Goal: Transaction & Acquisition: Subscribe to service/newsletter

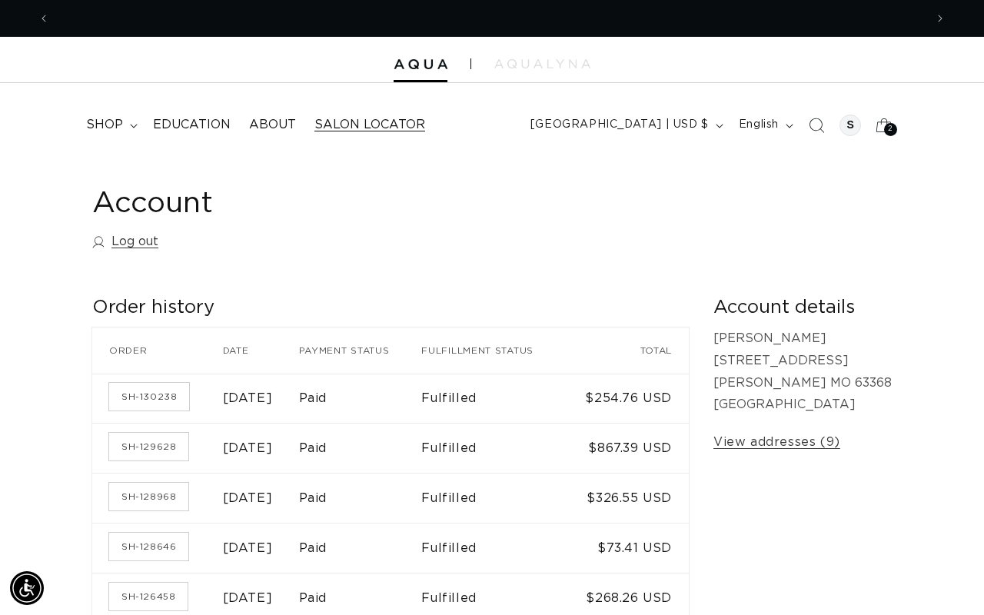
scroll to position [0, 875]
click at [120, 123] on span "shop" at bounding box center [104, 125] width 37 height 16
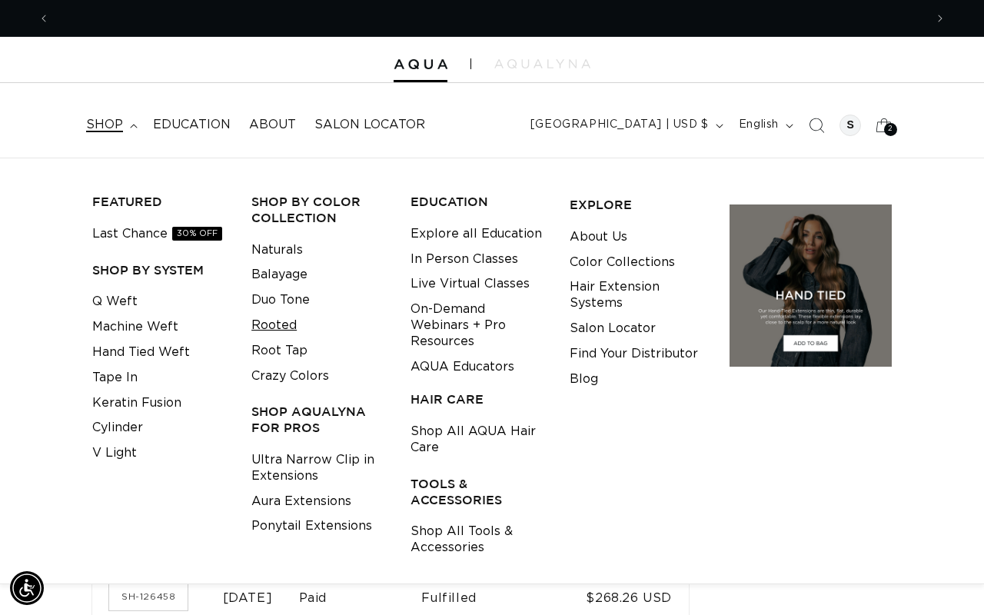
scroll to position [0, 0]
click at [275, 347] on link "Root Tap" at bounding box center [279, 350] width 56 height 25
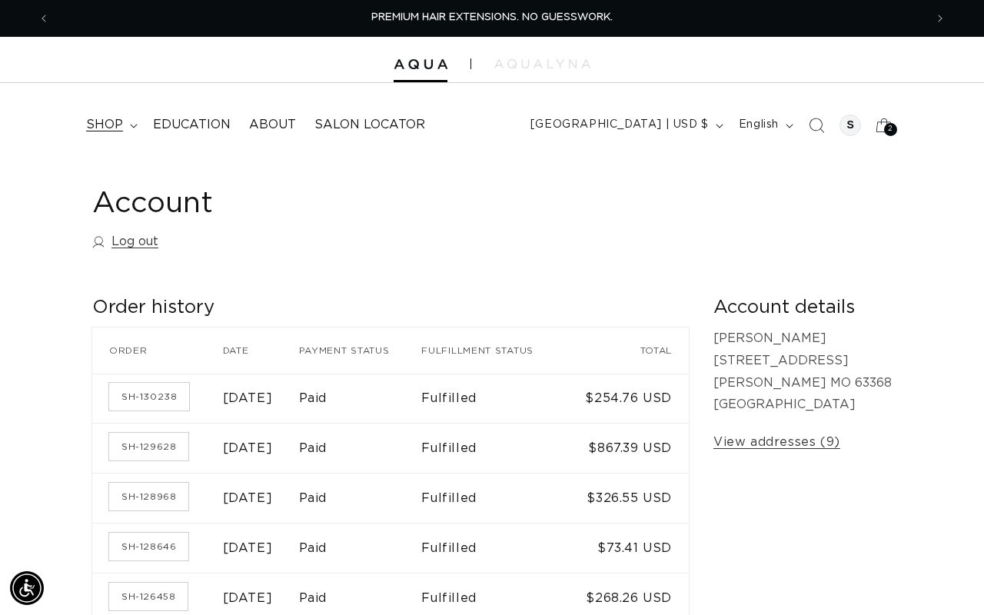
click at [97, 122] on span "shop" at bounding box center [104, 125] width 37 height 16
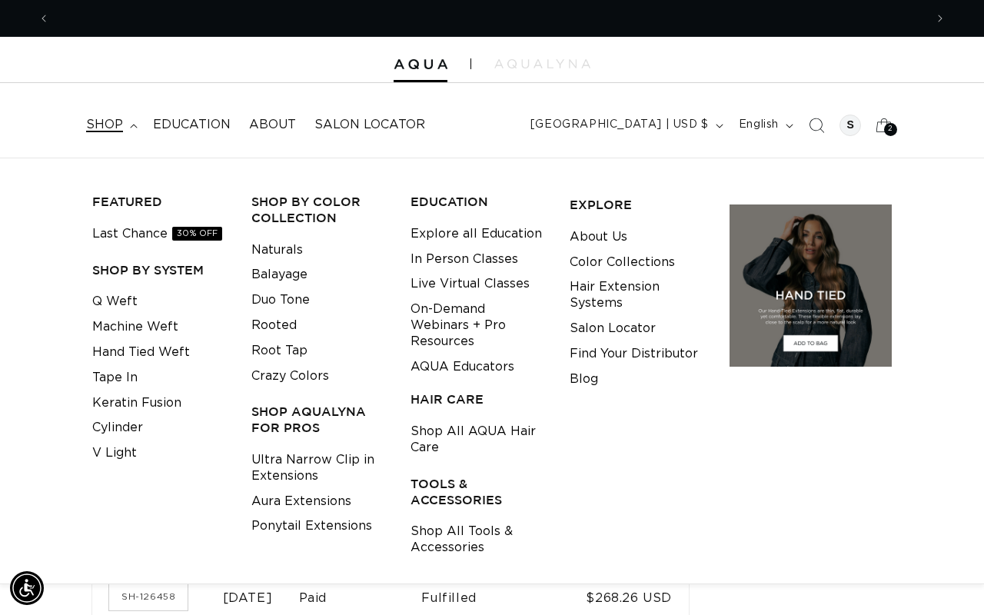
scroll to position [0, 875]
drag, startPoint x: 291, startPoint y: 342, endPoint x: 288, endPoint y: 324, distance: 18.7
click at [288, 324] on ul "Naturals Balayage Duo Tone Rooted Root Tap Crazy Colors" at bounding box center [318, 313] width 135 height 151
click at [288, 324] on link "Rooted" at bounding box center [273, 325] width 45 height 25
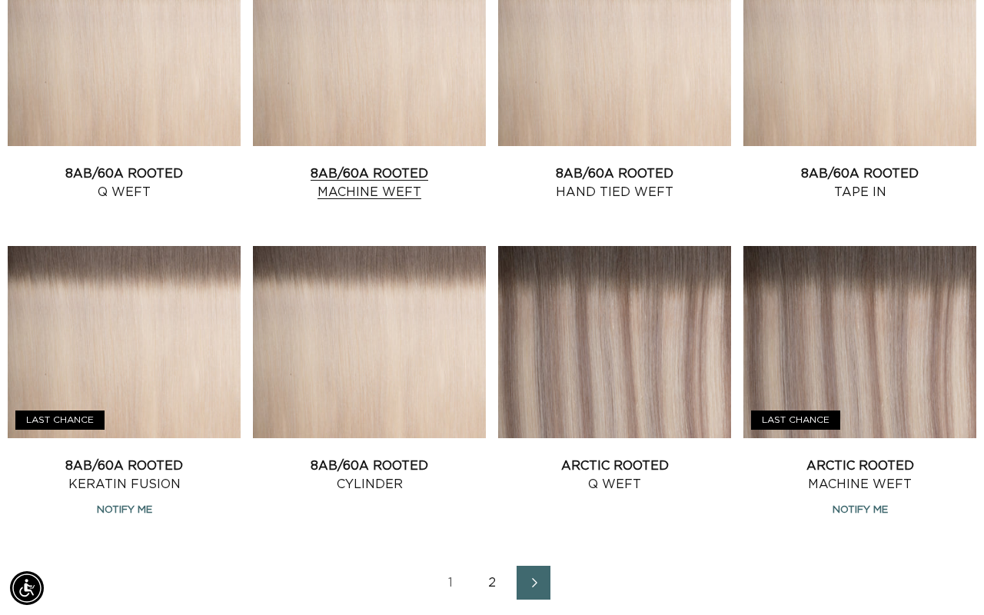
scroll to position [0, 875]
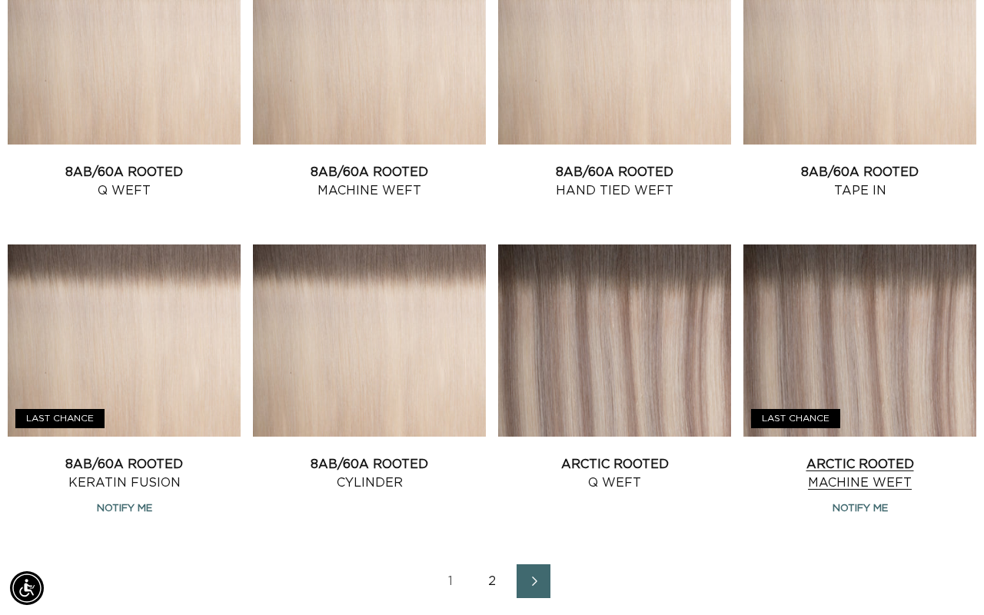
click at [800, 455] on link "Arctic Rooted Machine Weft" at bounding box center [859, 473] width 233 height 37
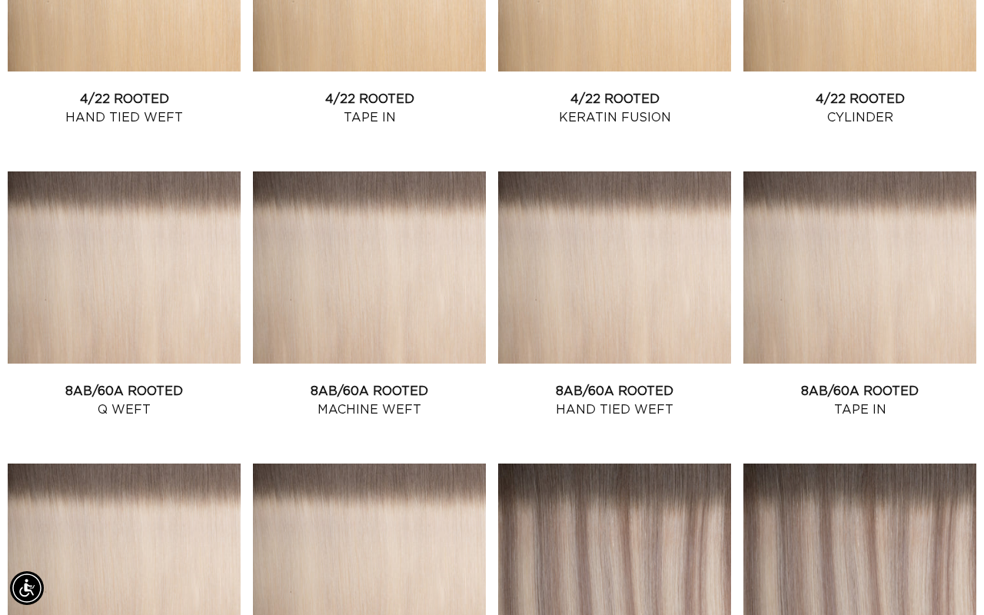
scroll to position [1355, 0]
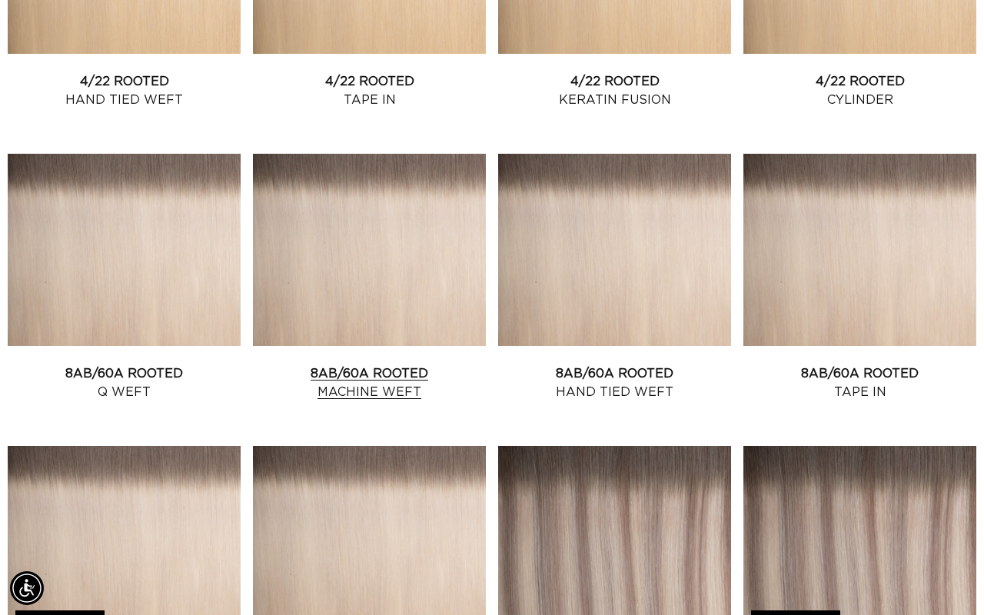
click at [378, 364] on link "8AB/60A Rooted Machine Weft" at bounding box center [369, 382] width 233 height 37
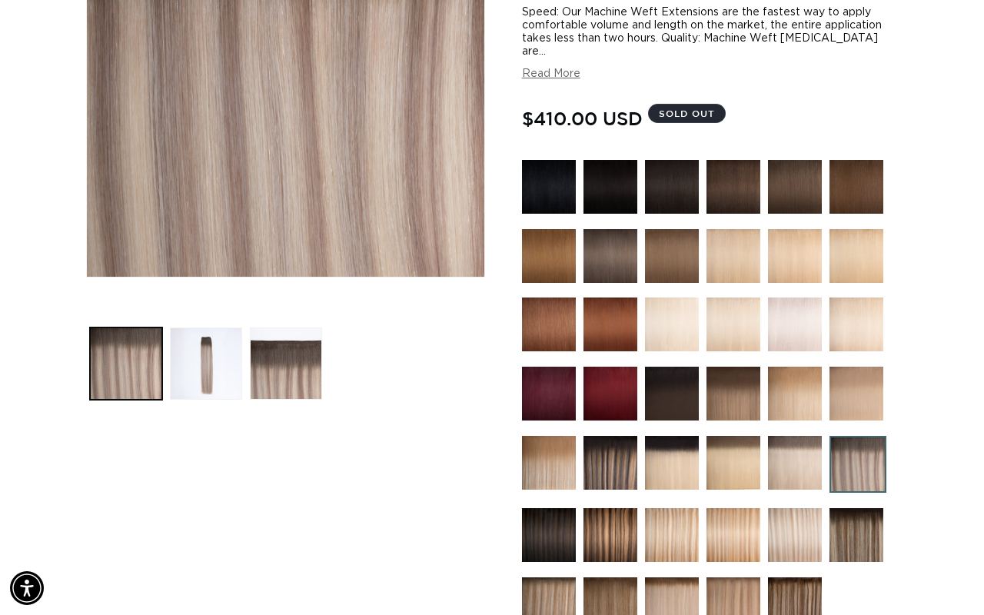
scroll to position [334, 0]
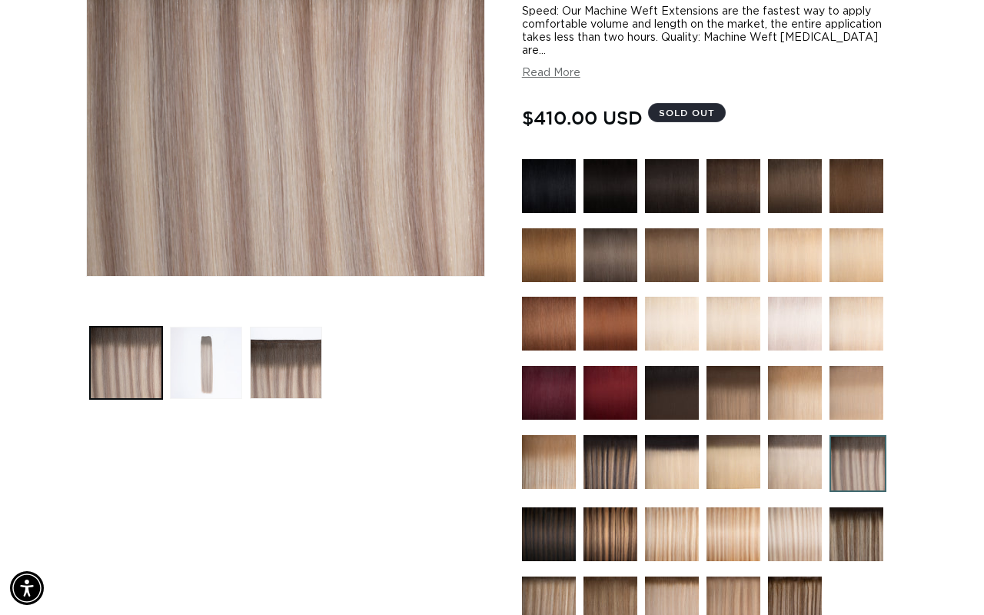
click at [209, 370] on button "Load image 2 in gallery view" at bounding box center [206, 363] width 72 height 72
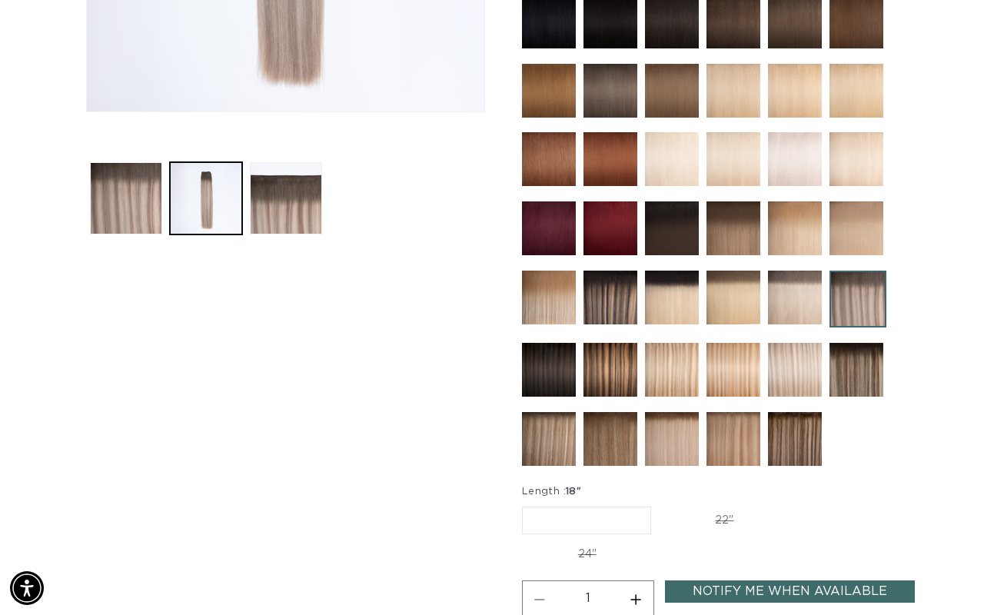
scroll to position [0, 875]
click at [795, 580] on link "Notify Me When Available" at bounding box center [790, 591] width 250 height 22
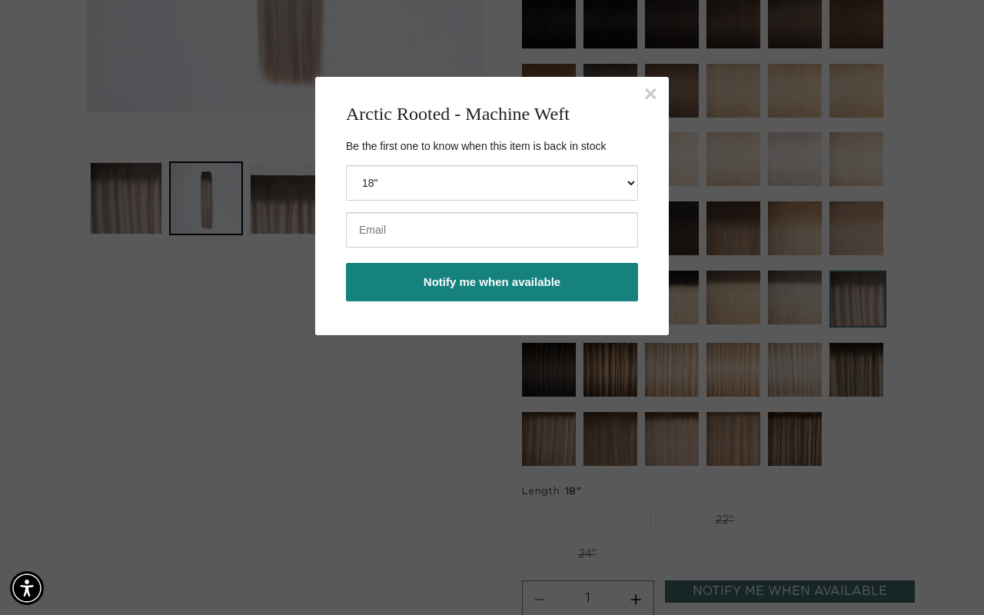
scroll to position [0, 1750]
select select "43844211048676"
click at [421, 232] on input "email" at bounding box center [492, 229] width 292 height 35
type input "sheenpriceless@icloud.com"
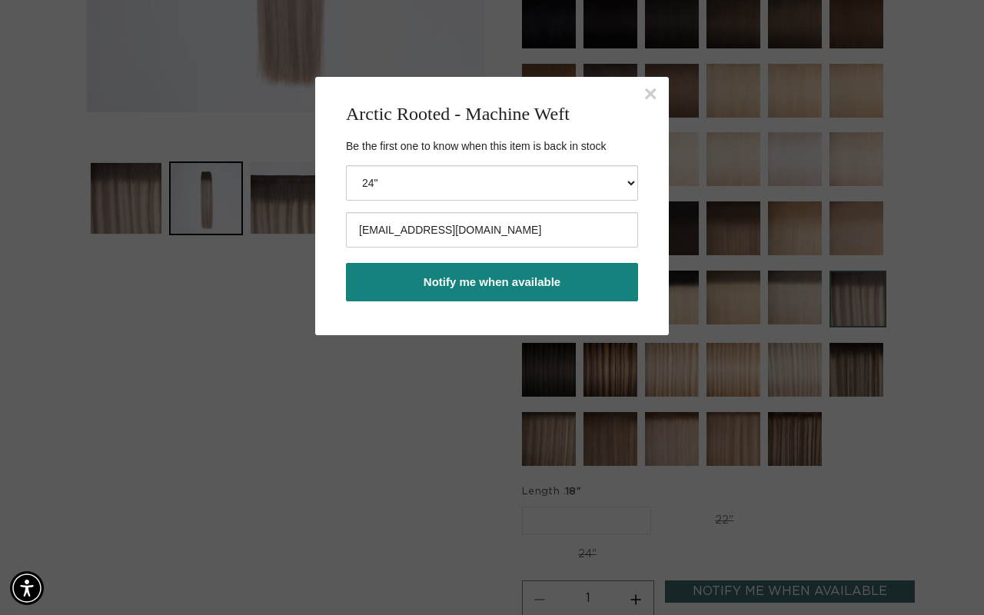
click at [422, 281] on button "Notify me when available" at bounding box center [492, 282] width 292 height 38
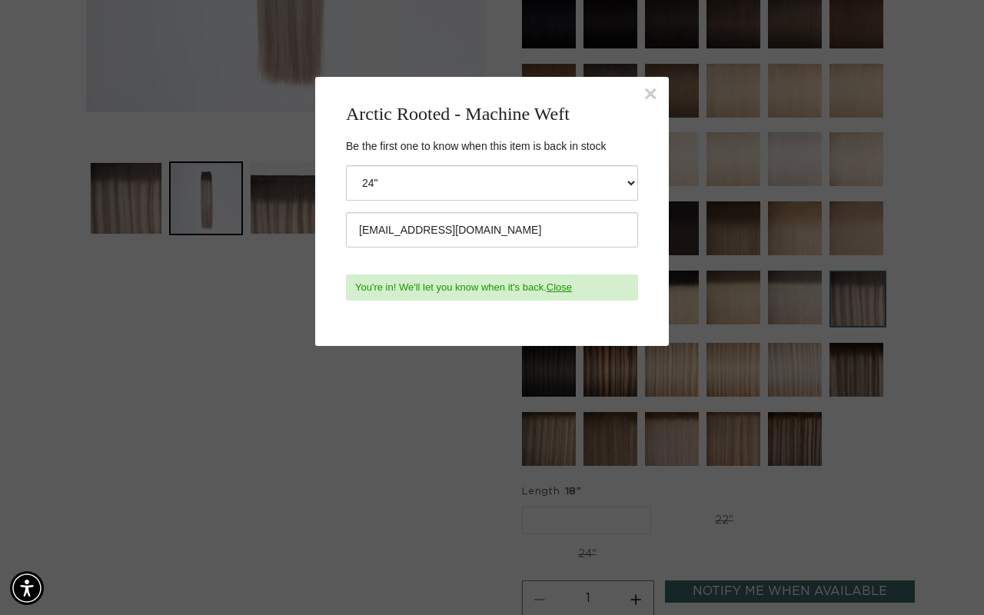
scroll to position [0, 875]
click at [371, 451] on body "× Arctic Rooted - Machine Weft Be the first one to know when this item is back …" at bounding box center [492, 384] width 984 height 615
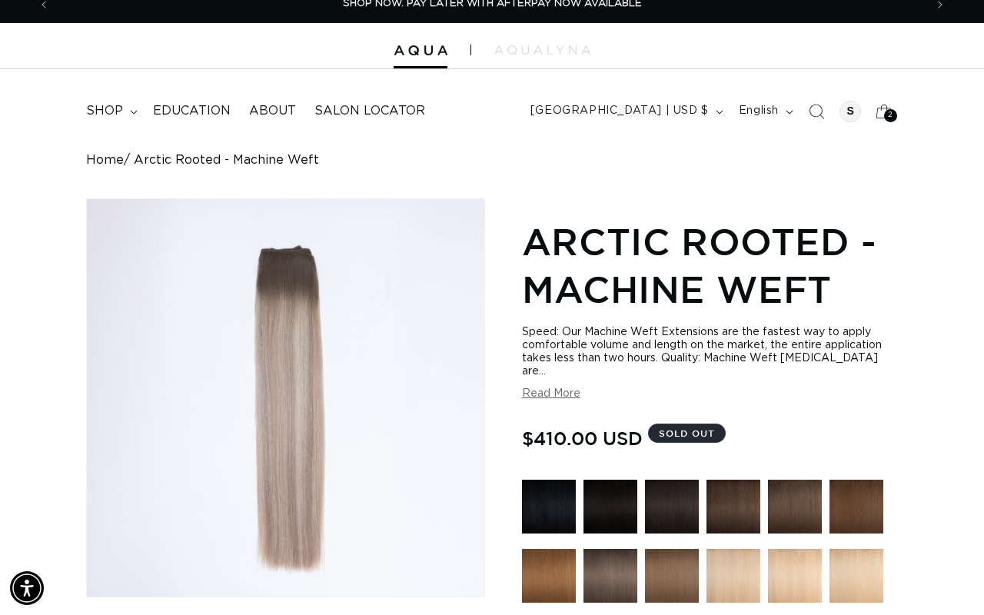
scroll to position [0, 0]
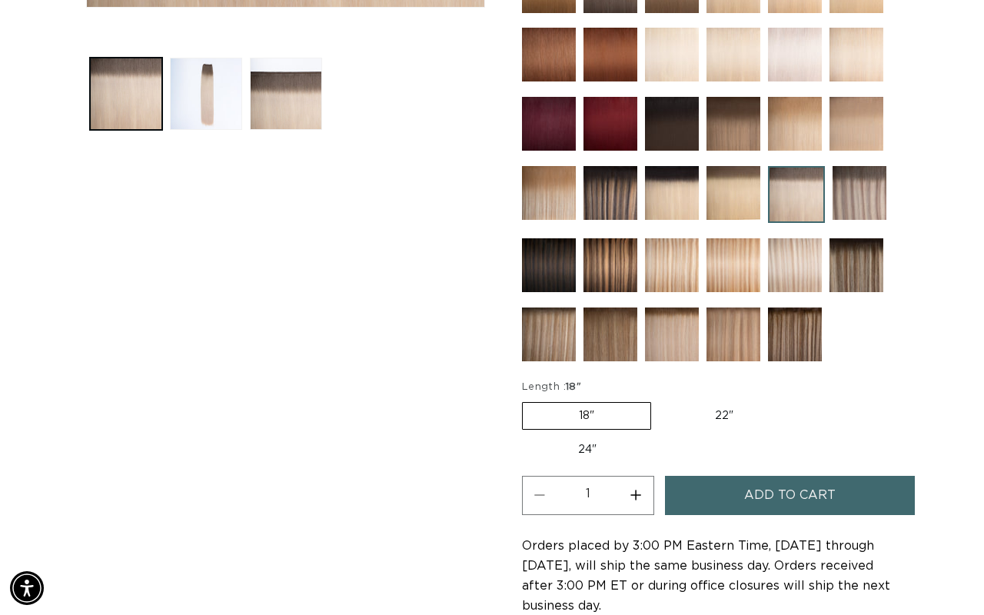
scroll to position [606, 0]
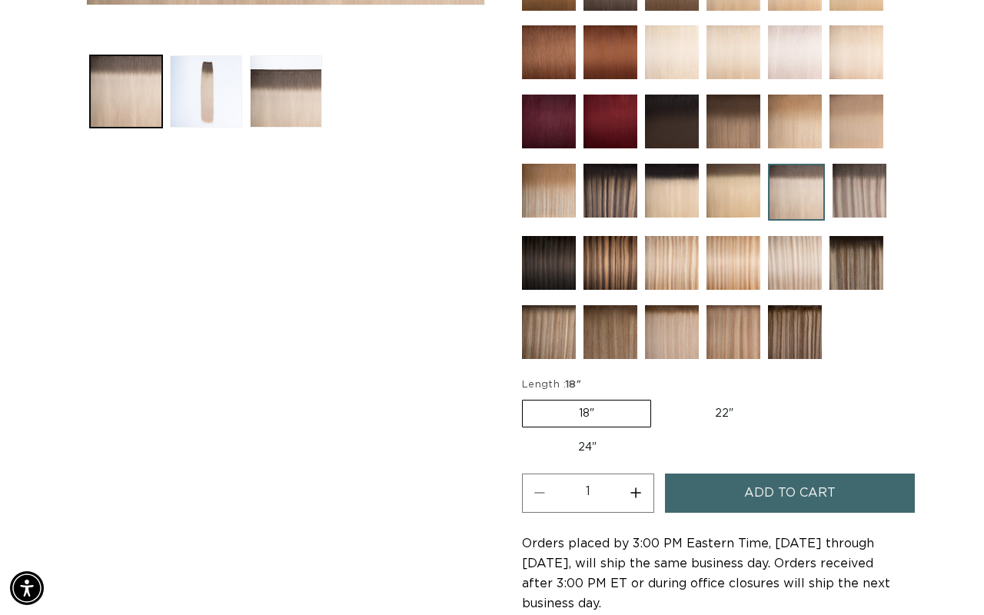
click at [591, 434] on label "24" Variant sold out or unavailable" at bounding box center [587, 447] width 131 height 26
click at [797, 397] on input "24" Variant sold out or unavailable" at bounding box center [797, 397] width 1 height 1
radio input "true"
click at [211, 79] on button "Load image 2 in gallery view" at bounding box center [206, 91] width 72 height 72
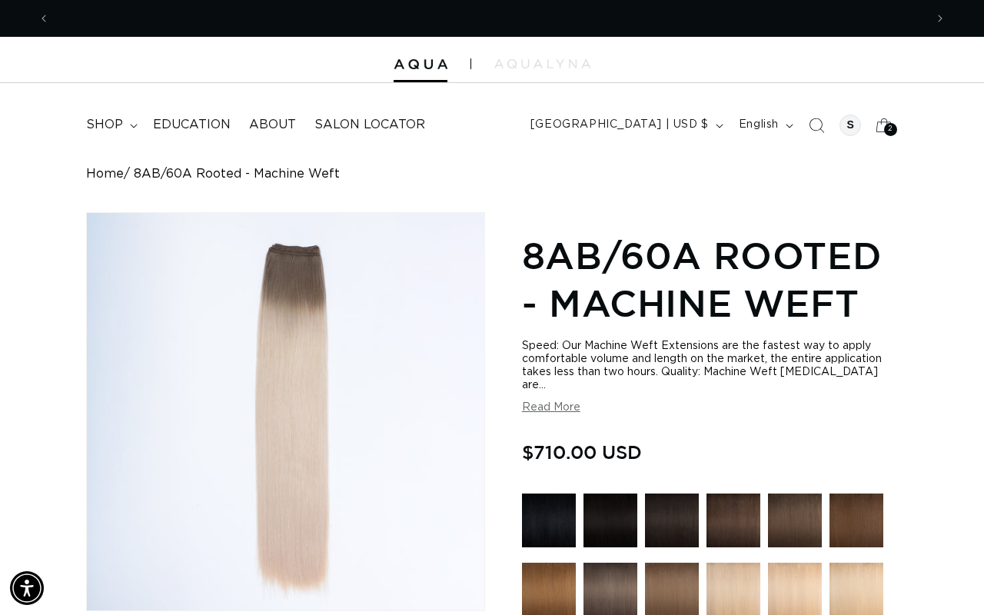
scroll to position [0, 875]
